Goal: Task Accomplishment & Management: Use online tool/utility

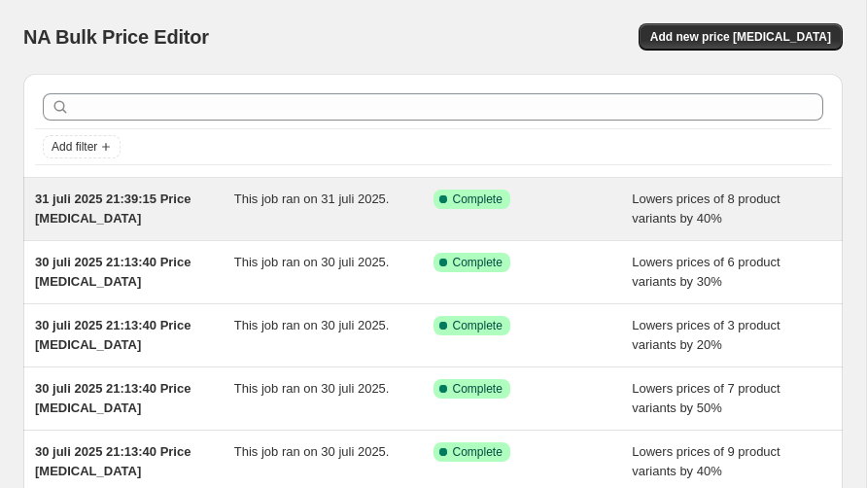
click at [592, 211] on div "Success Complete Complete" at bounding box center [532, 208] width 199 height 39
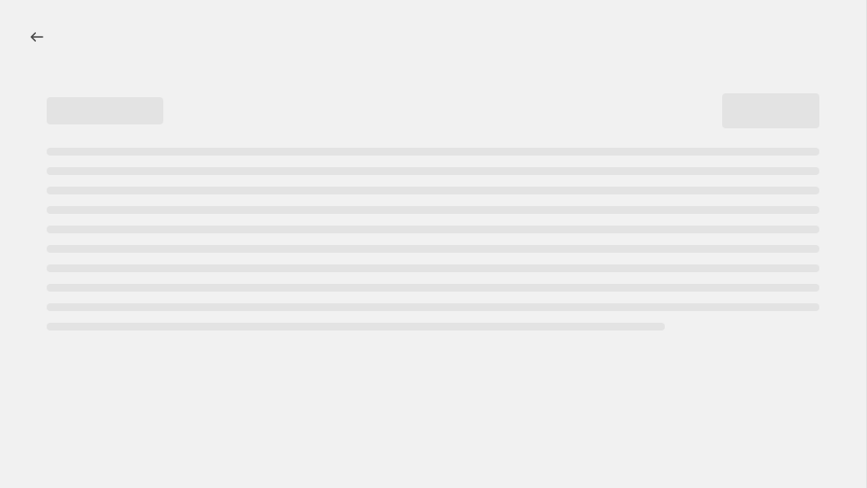
select select "percentage"
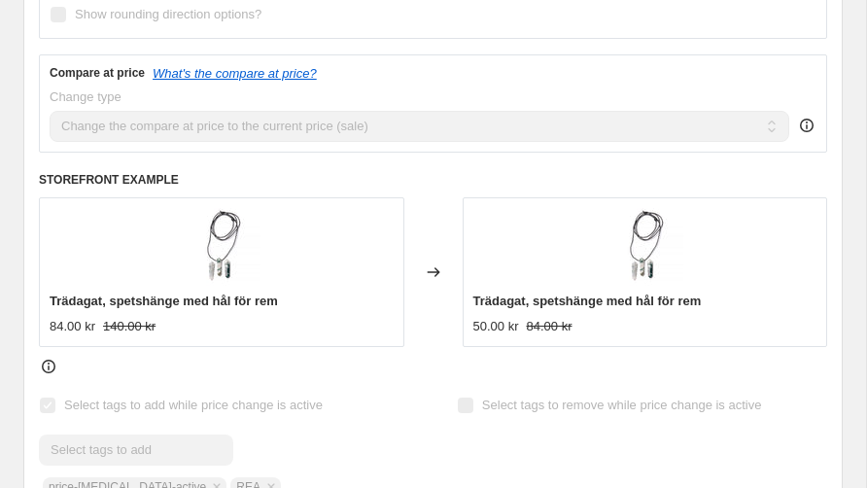
scroll to position [873, 0]
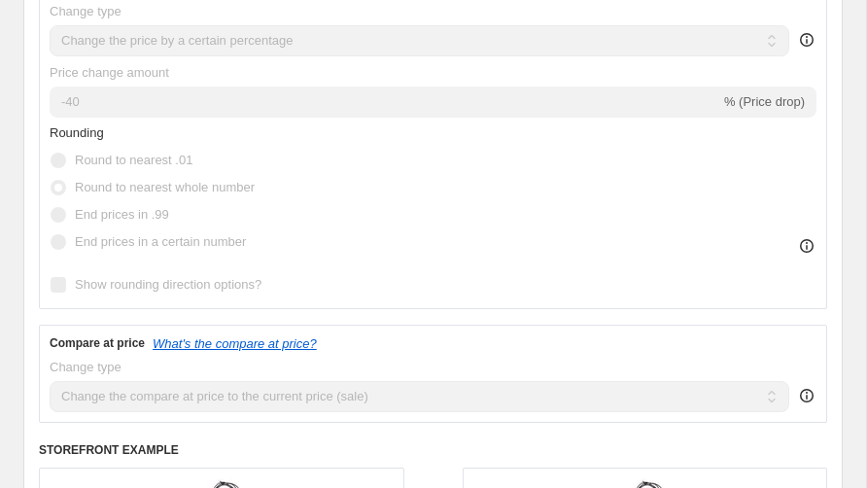
click at [385, 202] on div "Rounding Round to nearest .01 Round to nearest whole number End prices in .99 E…" at bounding box center [433, 189] width 767 height 132
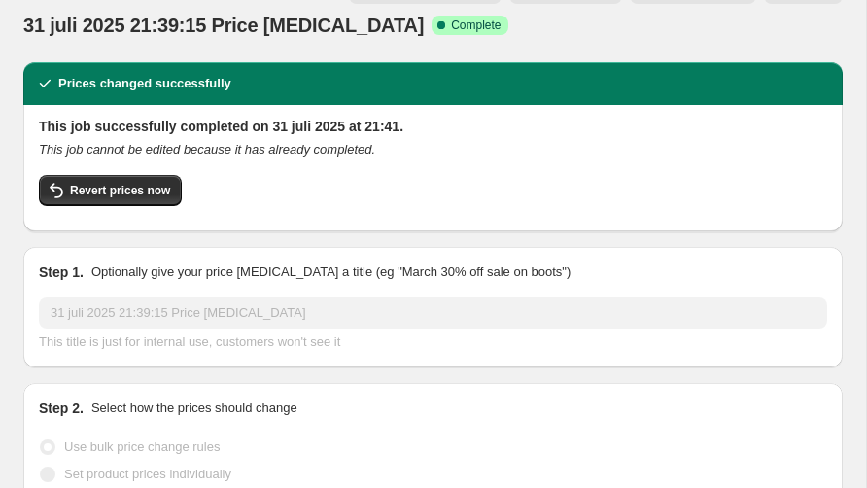
scroll to position [0, 0]
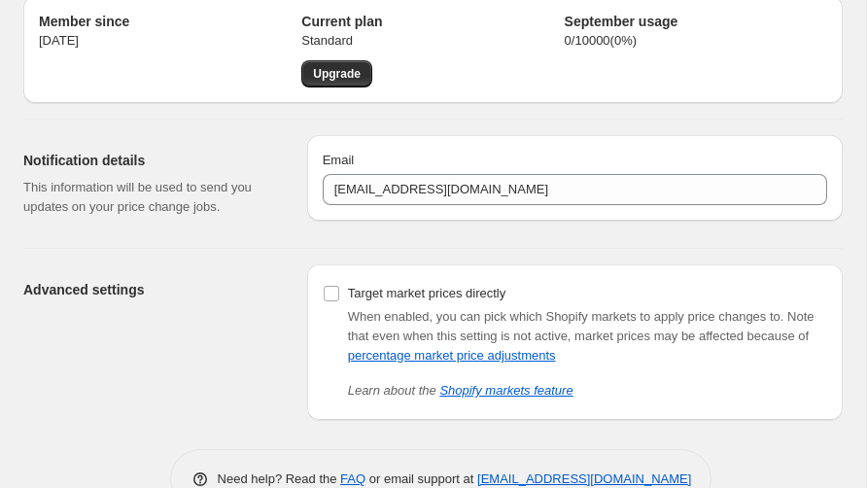
scroll to position [126, 0]
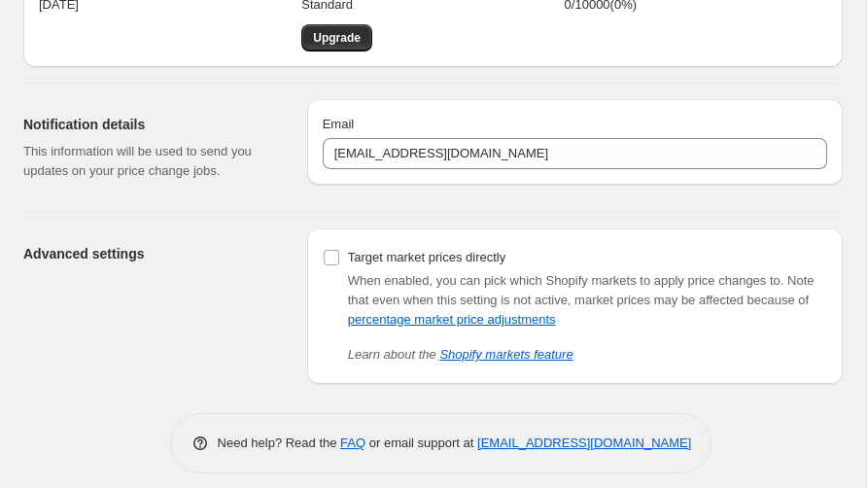
scroll to position [111, 0]
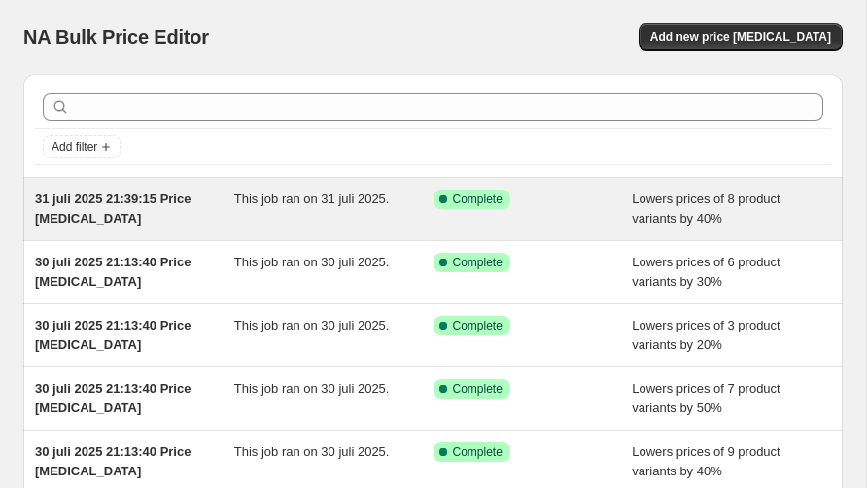
click at [687, 208] on div "Lowers prices of 8 product variants by 40%" at bounding box center [731, 208] width 199 height 39
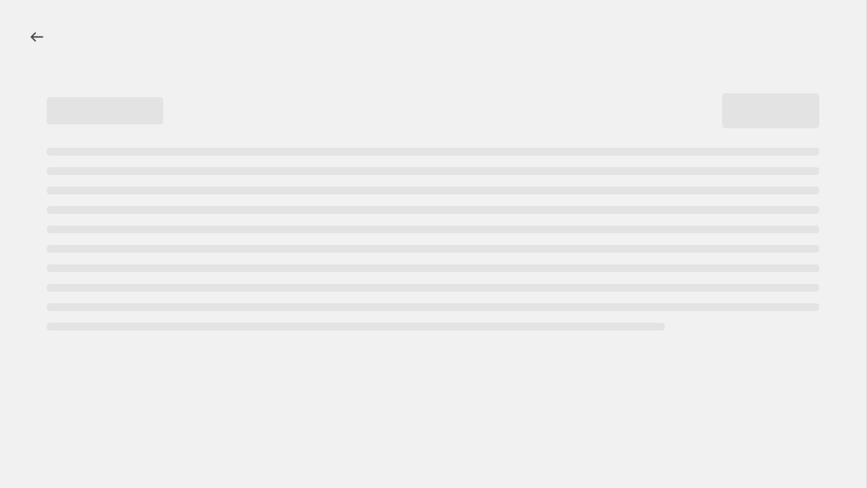
select select "percentage"
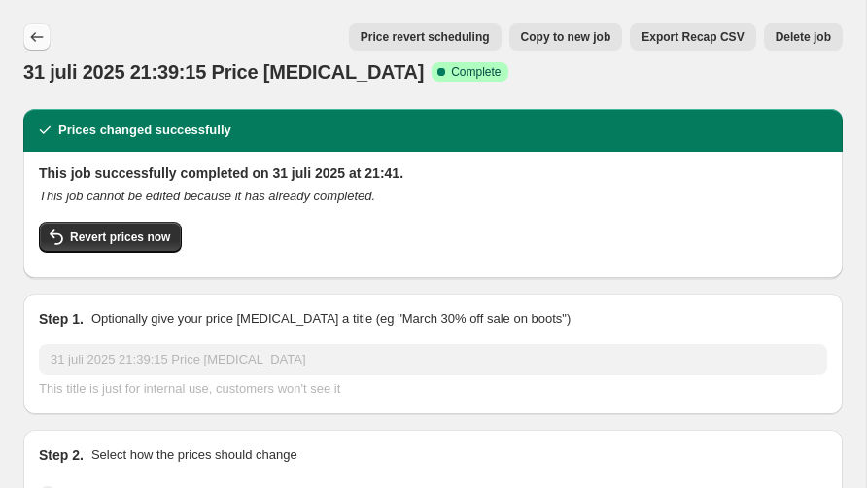
click at [35, 36] on icon "Price change jobs" at bounding box center [36, 36] width 19 height 19
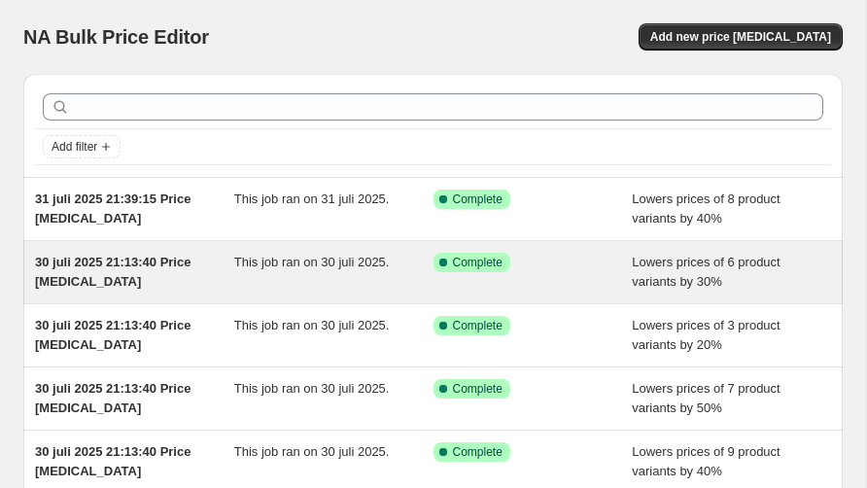
click at [138, 269] on span "30 juli 2025 21:13:40 Price [MEDICAL_DATA]" at bounding box center [112, 272] width 155 height 34
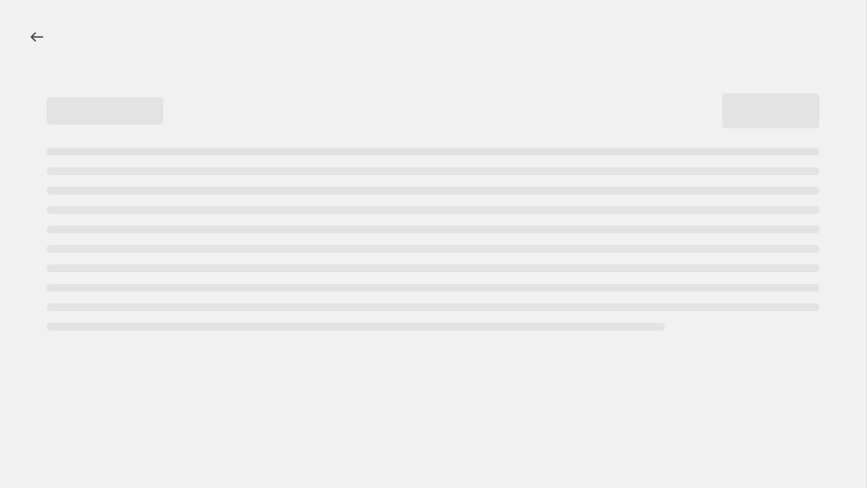
select select "percentage"
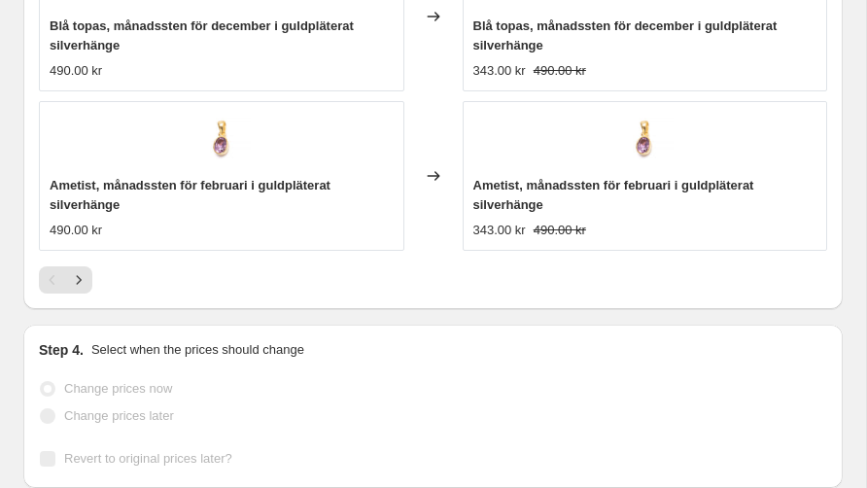
scroll to position [2143, 0]
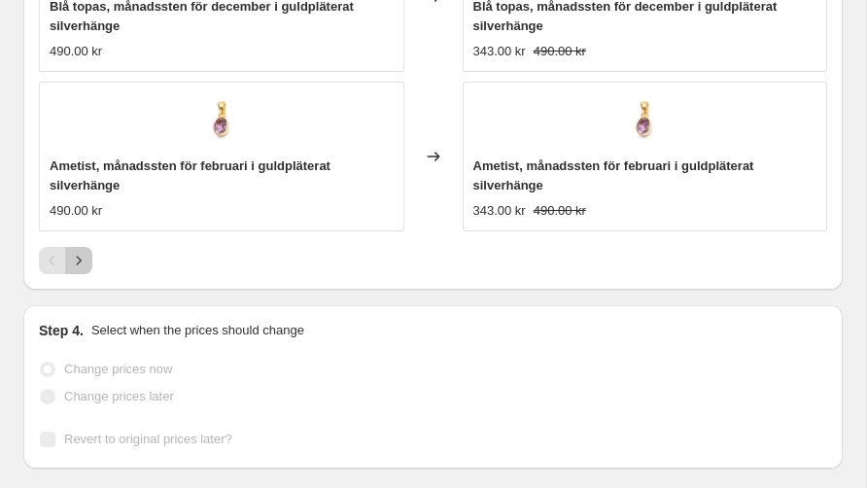
click at [82, 261] on icon "Next" at bounding box center [78, 260] width 19 height 19
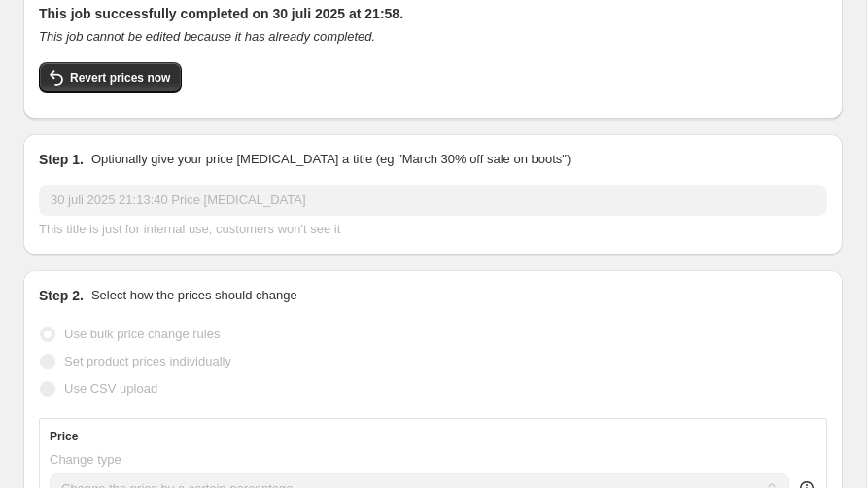
scroll to position [0, 0]
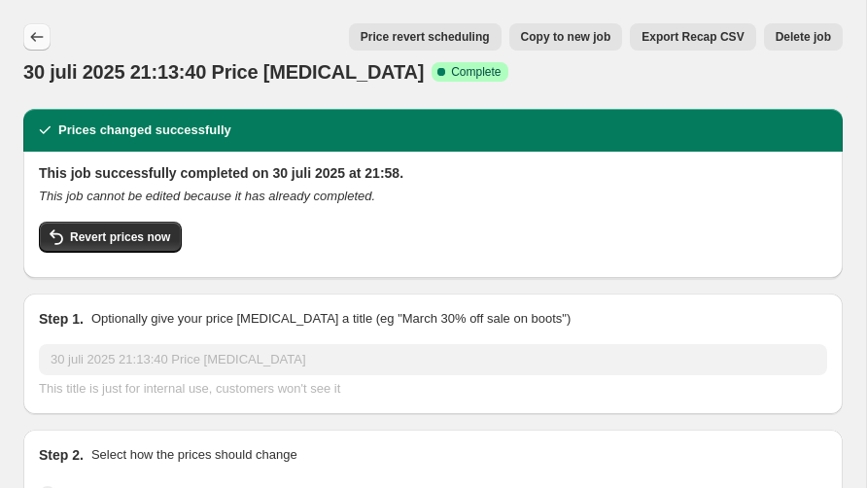
click at [43, 38] on icon "Price change jobs" at bounding box center [36, 36] width 19 height 19
